Goal: Information Seeking & Learning: Stay updated

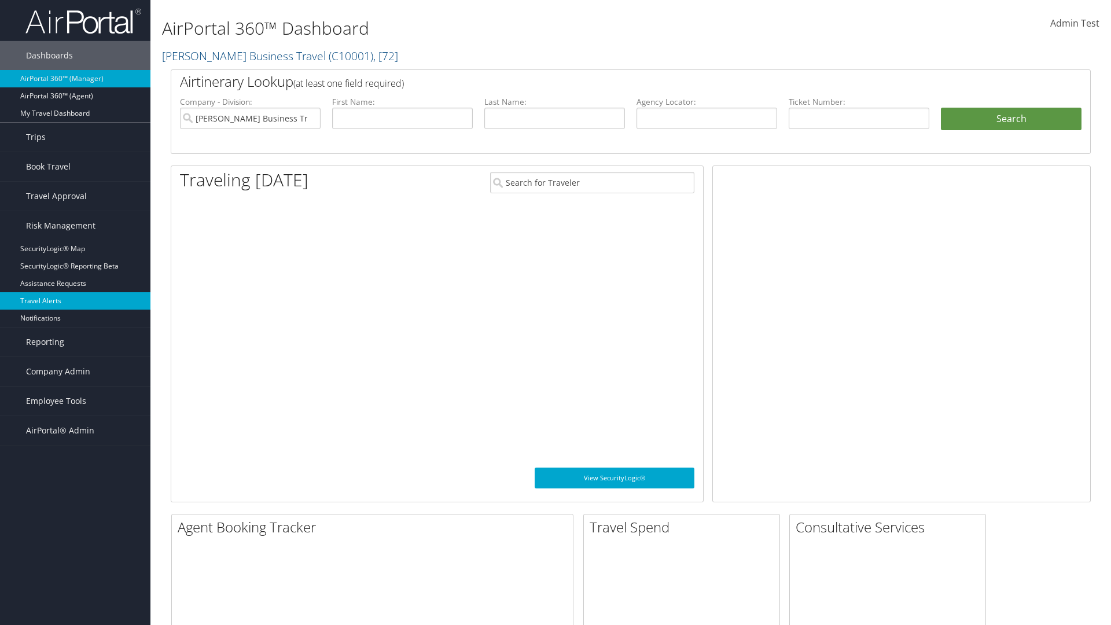
click at [75, 301] on link "Travel Alerts" at bounding box center [75, 300] width 150 height 17
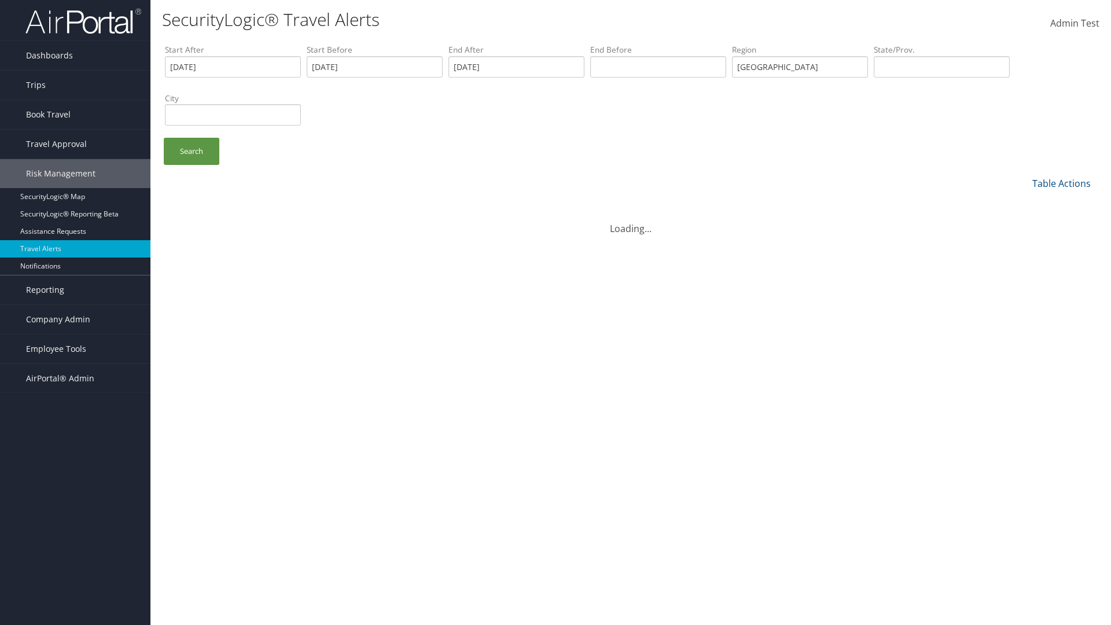
type input "united states"
click at [636, 157] on ul "Search" at bounding box center [636, 157] width 943 height 39
click at [191, 151] on link "Search" at bounding box center [192, 151] width 56 height 27
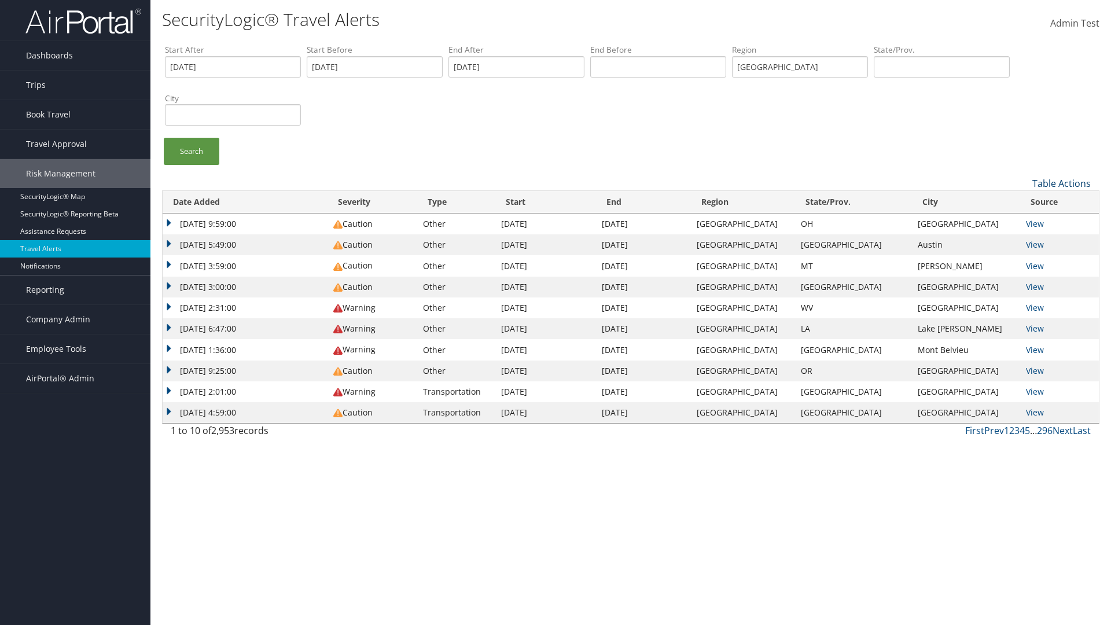
click at [1061, 183] on link "Table Actions" at bounding box center [1061, 183] width 58 height 13
click at [1022, 220] on link "Column Visibility" at bounding box center [1022, 221] width 152 height 20
click at [1022, 202] on link "Date Added" at bounding box center [1022, 203] width 152 height 20
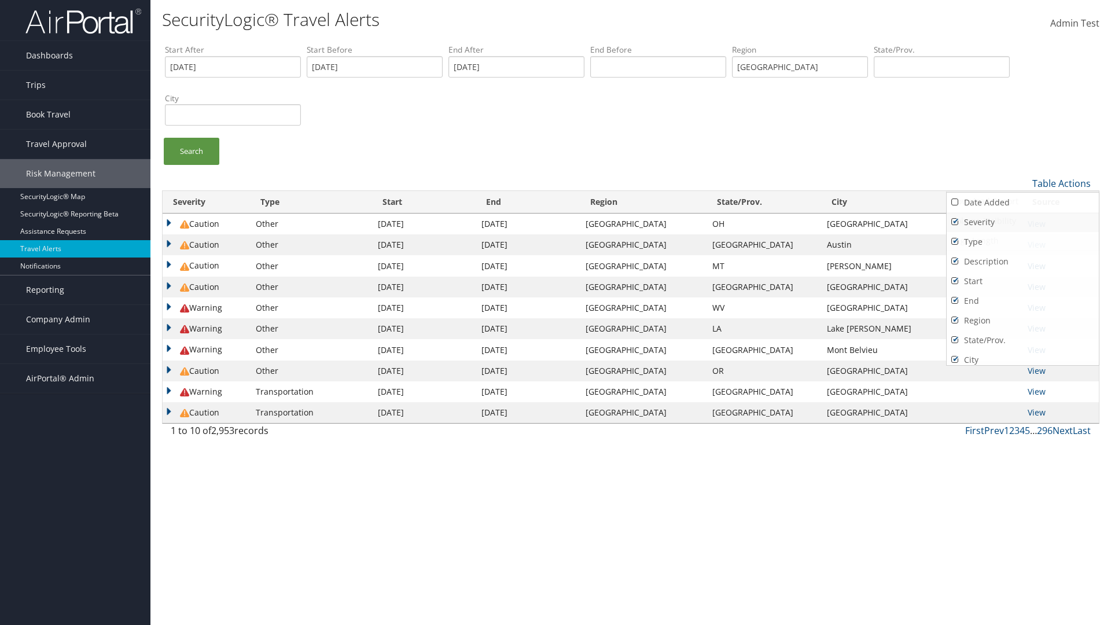
click at [1022, 222] on link "Severity" at bounding box center [1022, 222] width 152 height 20
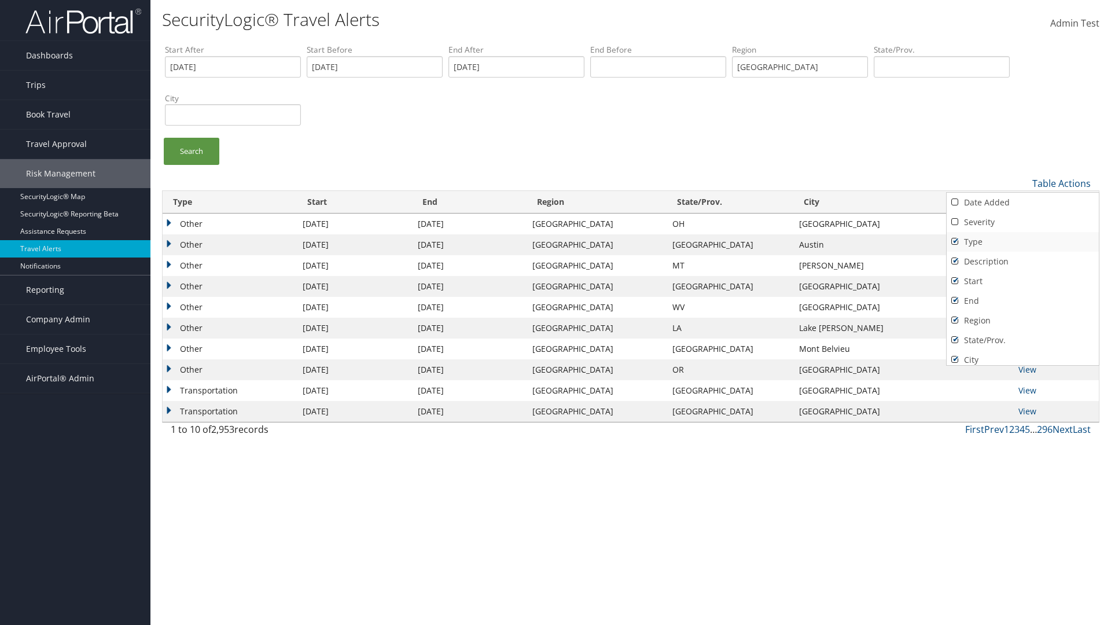
click at [1022, 241] on link "Type" at bounding box center [1022, 242] width 152 height 20
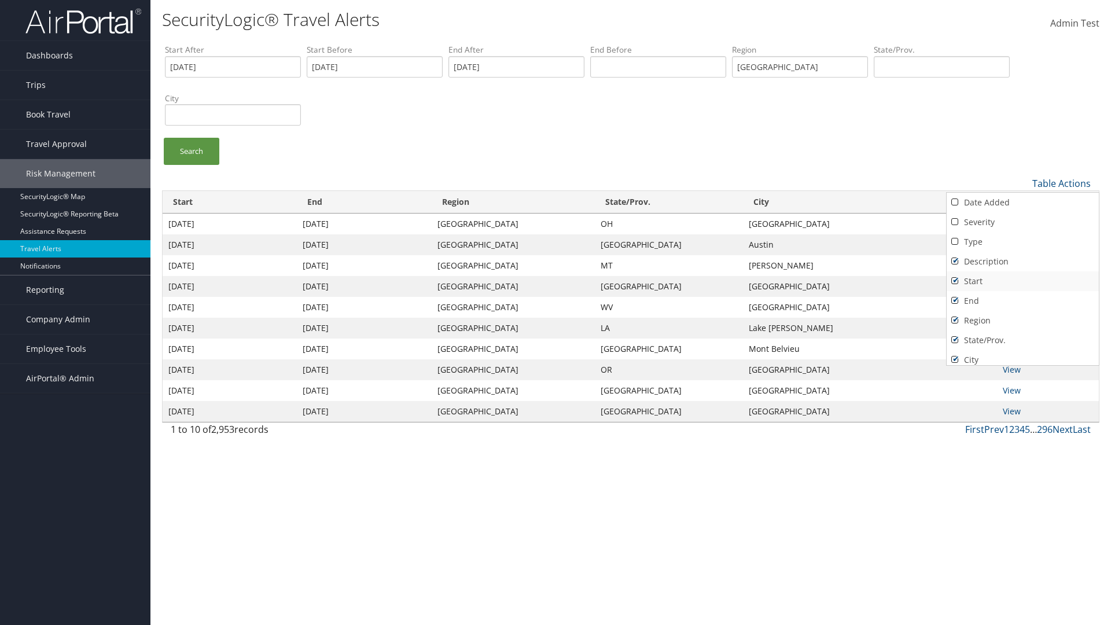
click at [1022, 261] on link "Description" at bounding box center [1022, 262] width 152 height 20
click at [1022, 281] on link "Start" at bounding box center [1022, 281] width 152 height 20
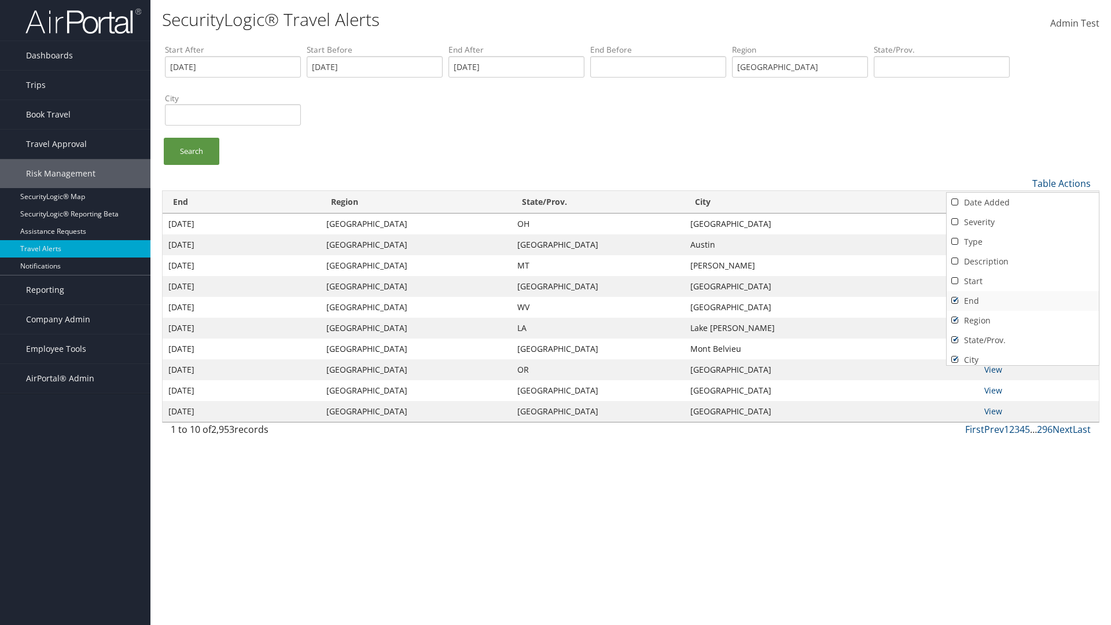
click at [1022, 300] on link "End" at bounding box center [1022, 301] width 152 height 20
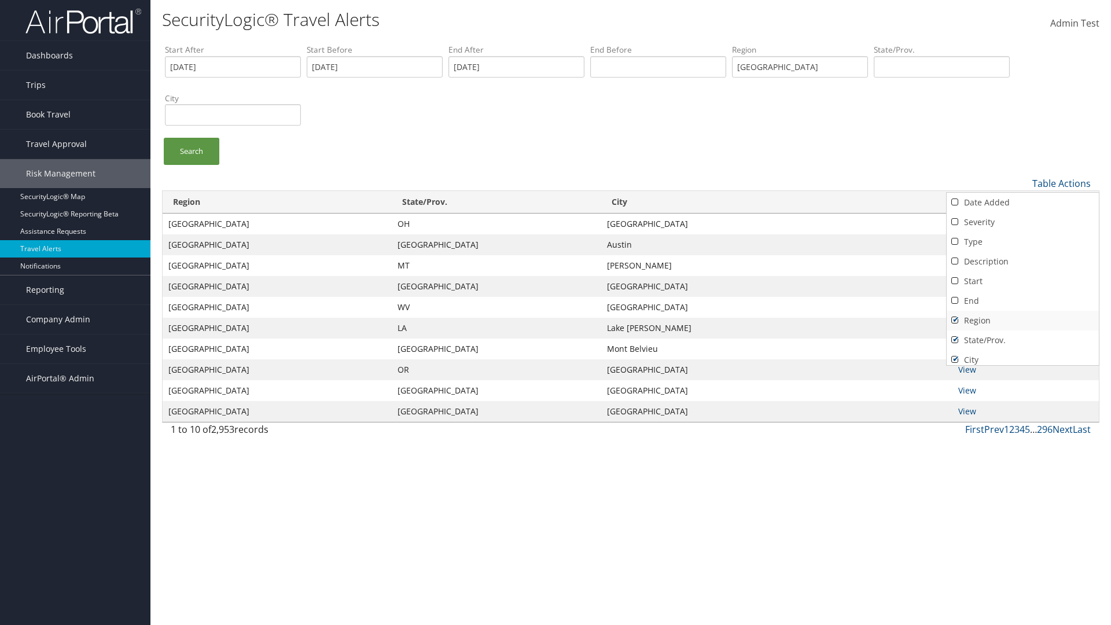
click at [1022, 320] on link "Region" at bounding box center [1022, 321] width 152 height 20
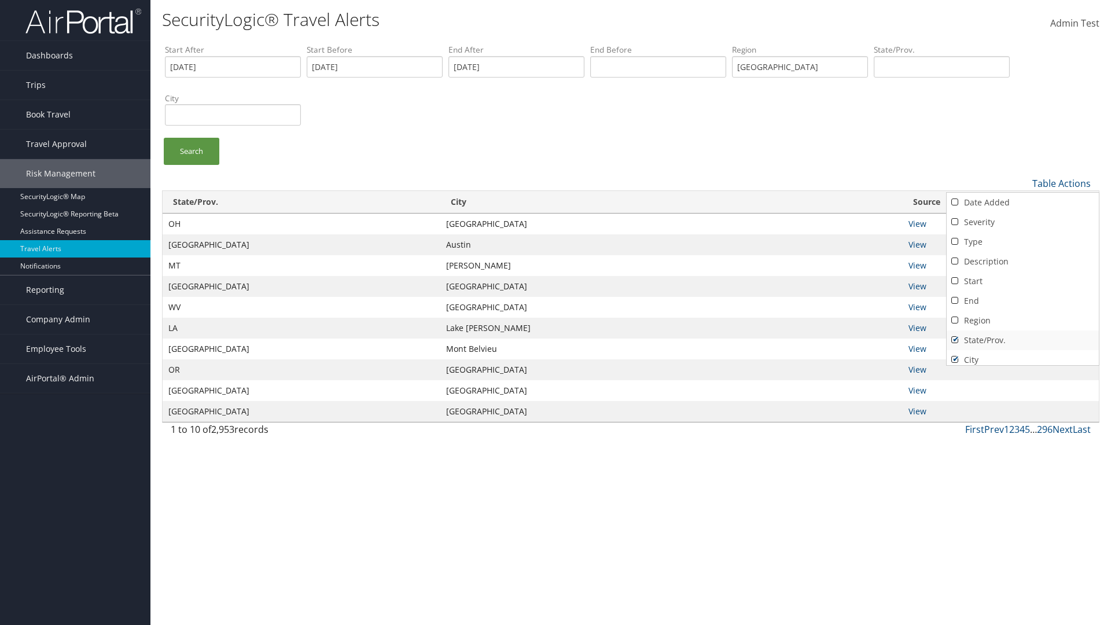
click at [1022, 340] on link "State/Prov." at bounding box center [1022, 340] width 152 height 20
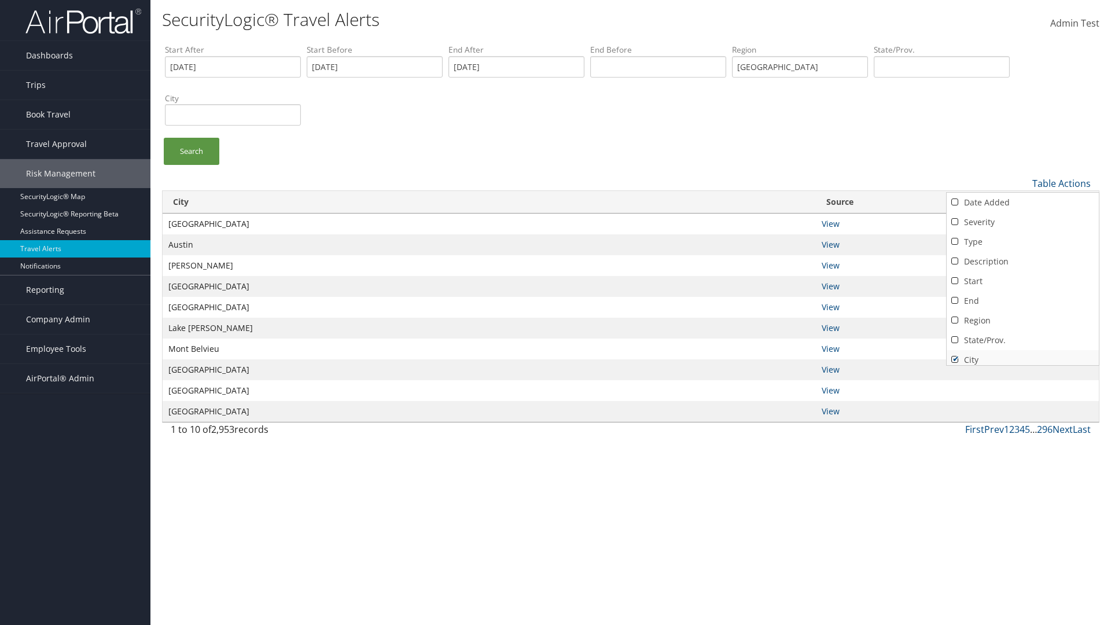
click at [1022, 355] on link "City" at bounding box center [1022, 360] width 152 height 20
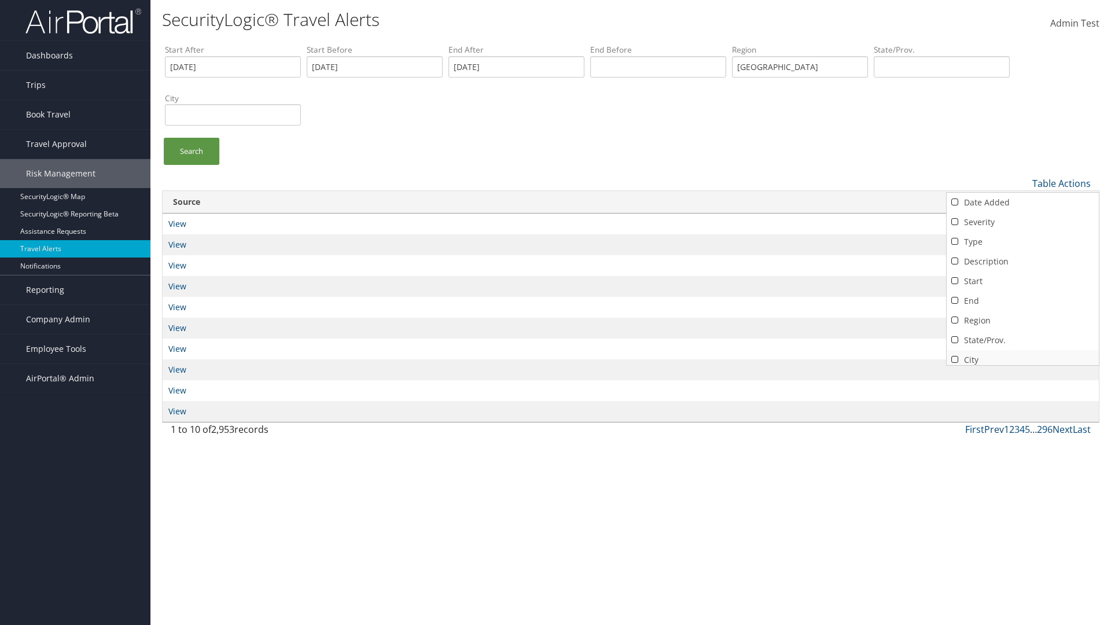
scroll to position [24, 0]
click at [1022, 355] on link "Source" at bounding box center [1022, 355] width 152 height 20
click at [555, 312] on div at bounding box center [555, 312] width 1111 height 625
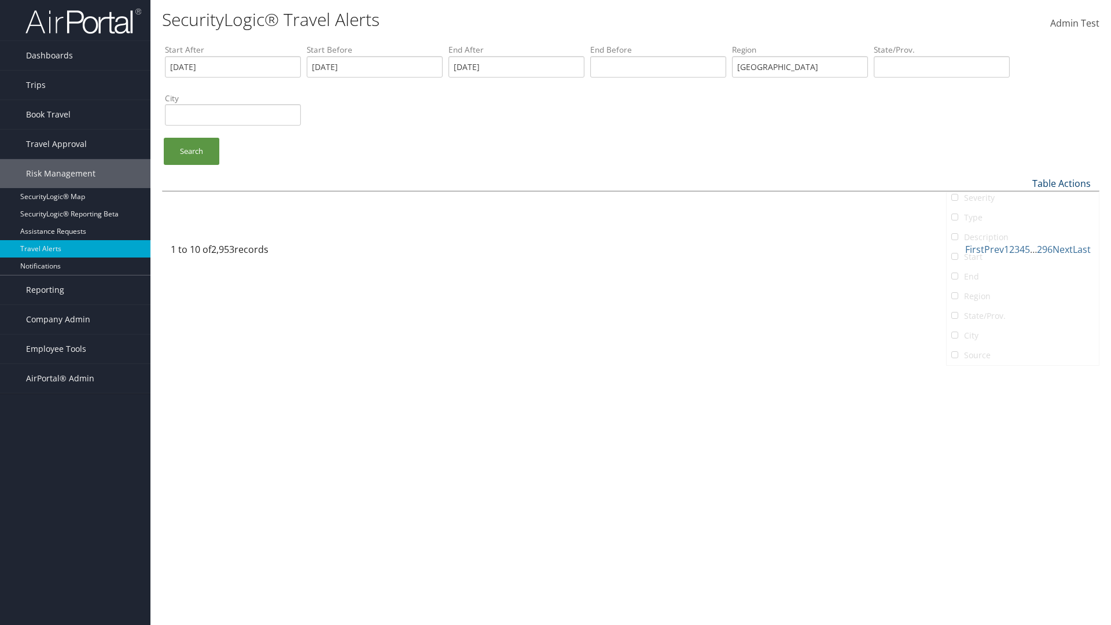
click at [1061, 183] on link "Table Actions" at bounding box center [1061, 183] width 58 height 13
click at [1022, 220] on link "Column Visibility" at bounding box center [1022, 221] width 152 height 20
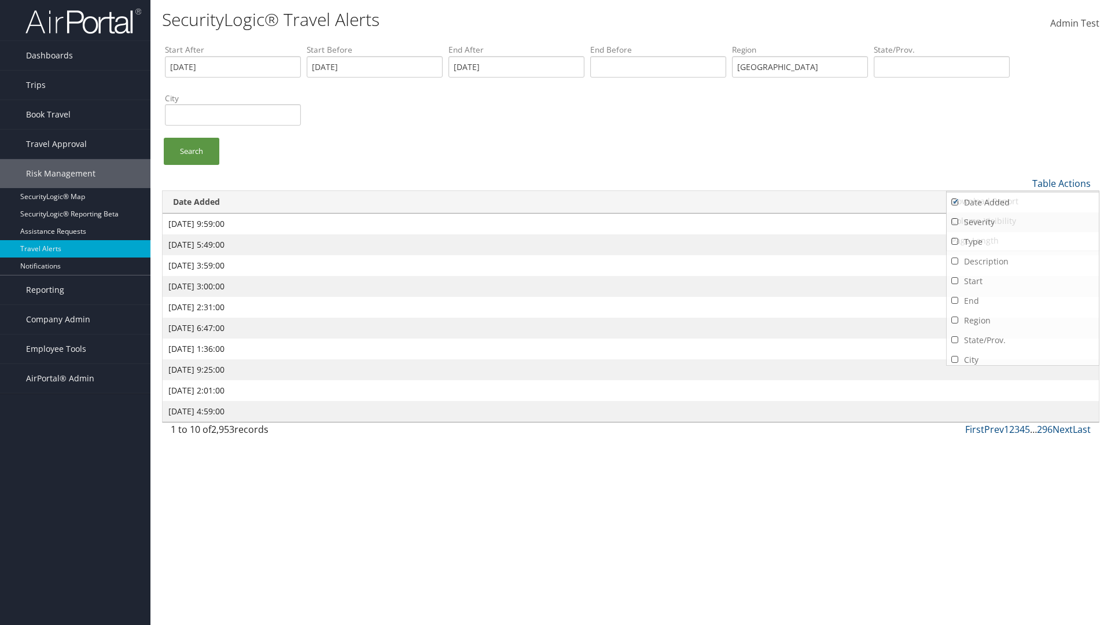
click at [1022, 222] on link "Severity" at bounding box center [1022, 222] width 152 height 20
